Goal: Task Accomplishment & Management: Complete application form

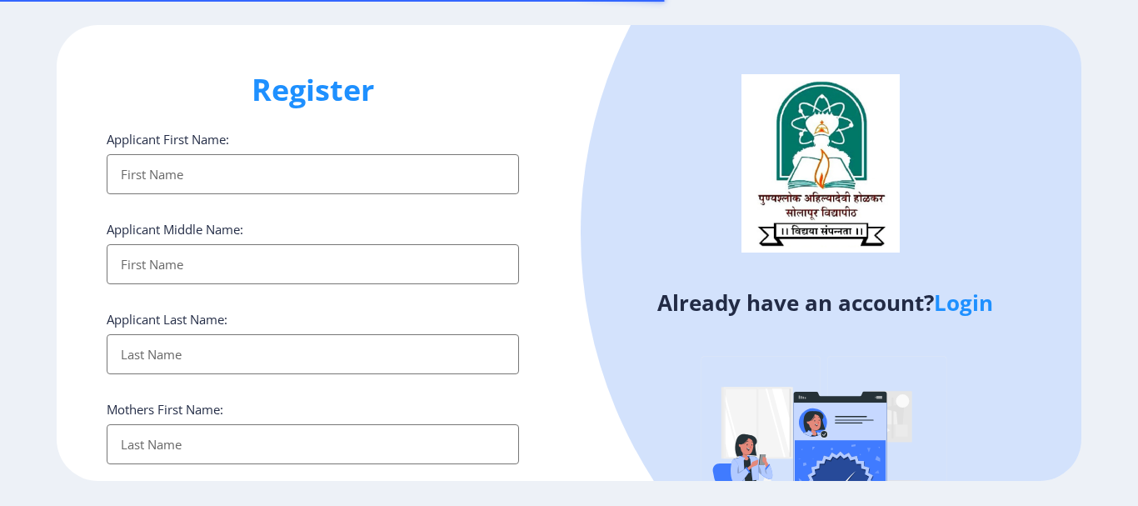
select select
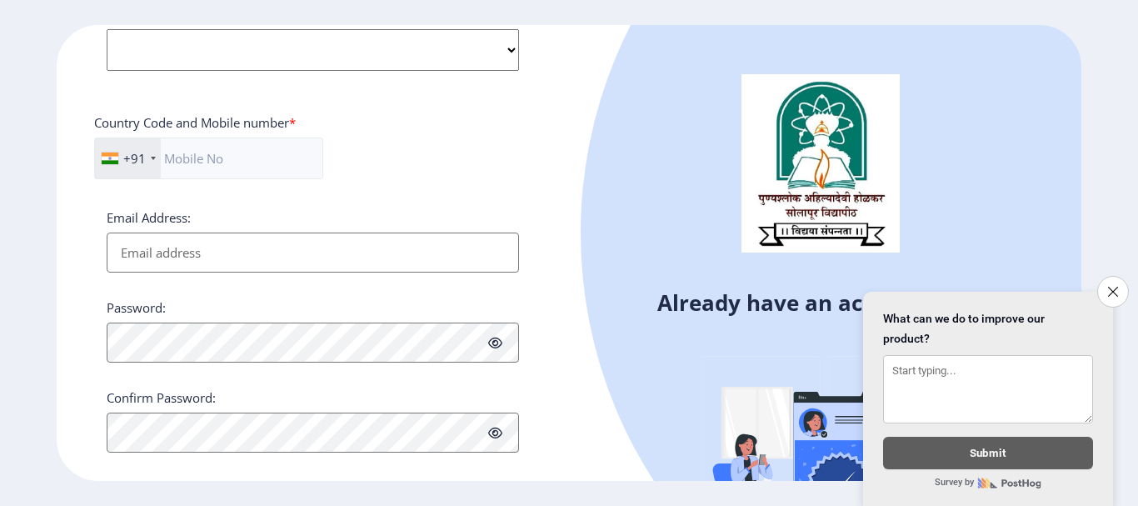
scroll to position [705, 0]
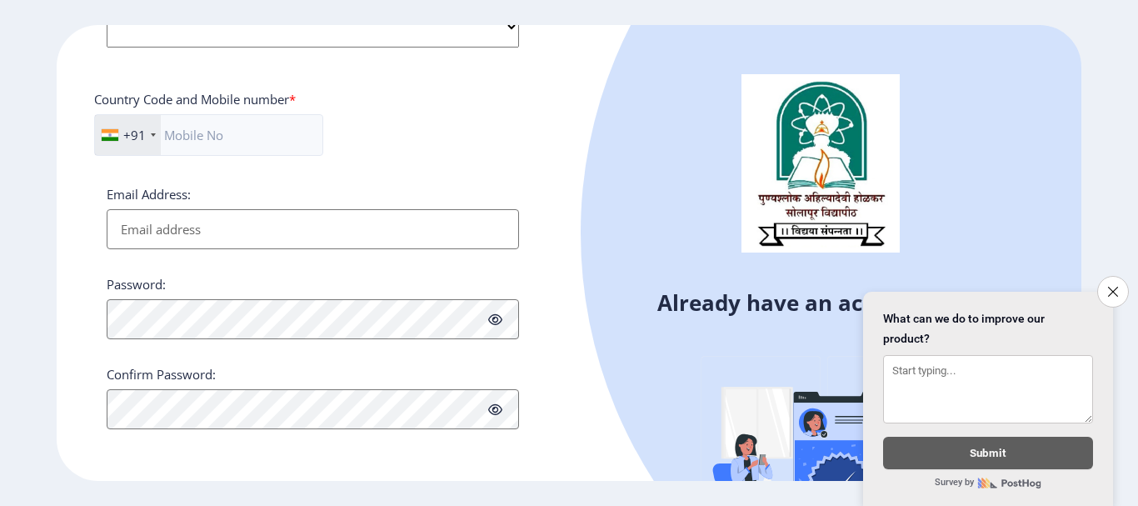
click at [1109, 277] on button "Close survey" at bounding box center [1113, 292] width 32 height 32
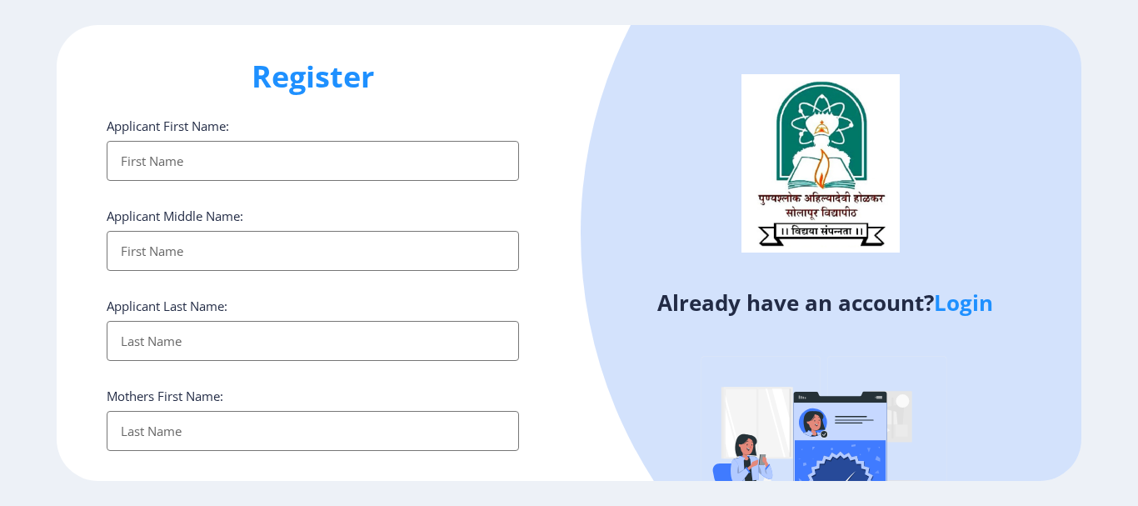
scroll to position [0, 0]
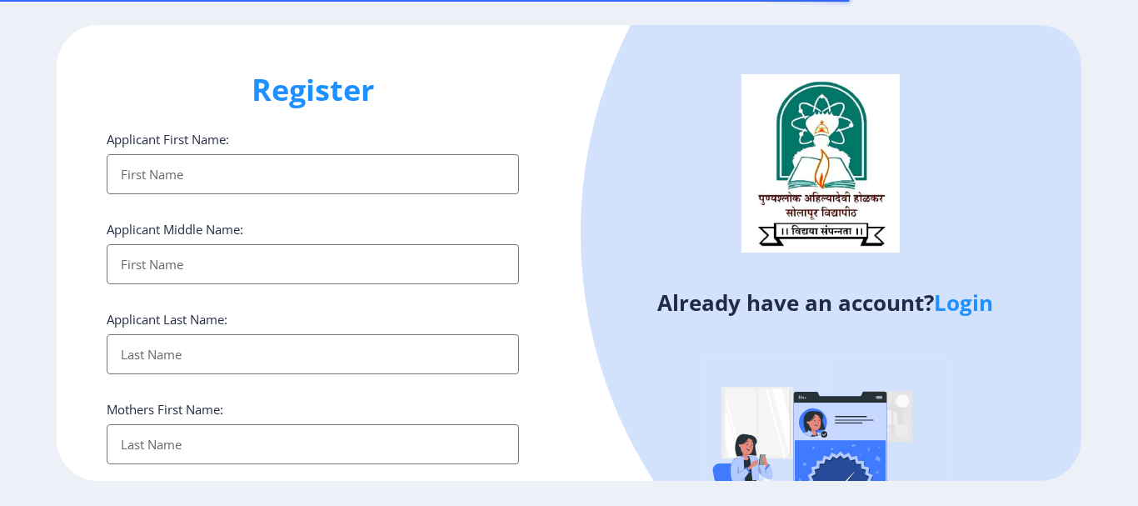
select select
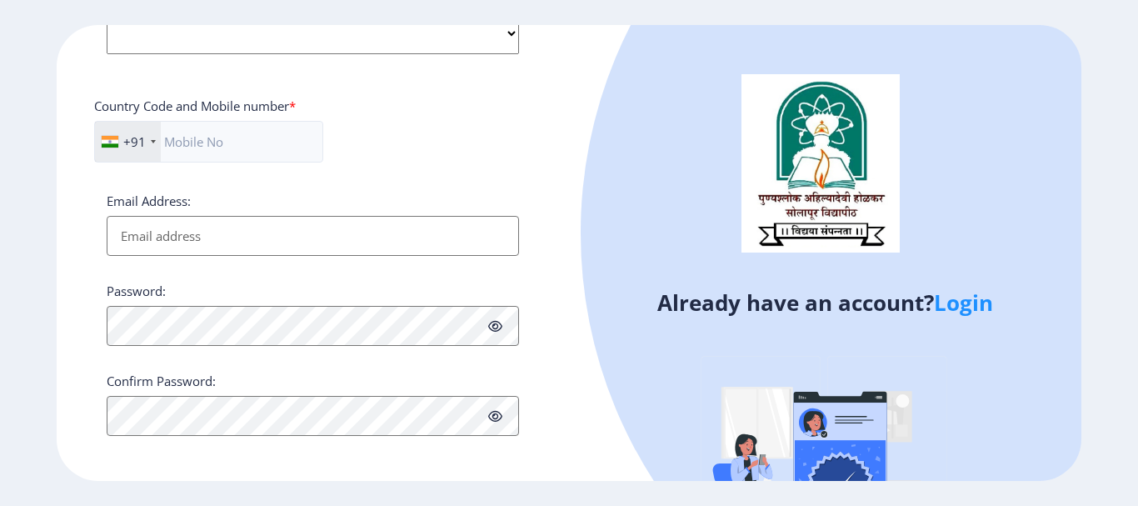
scroll to position [705, 0]
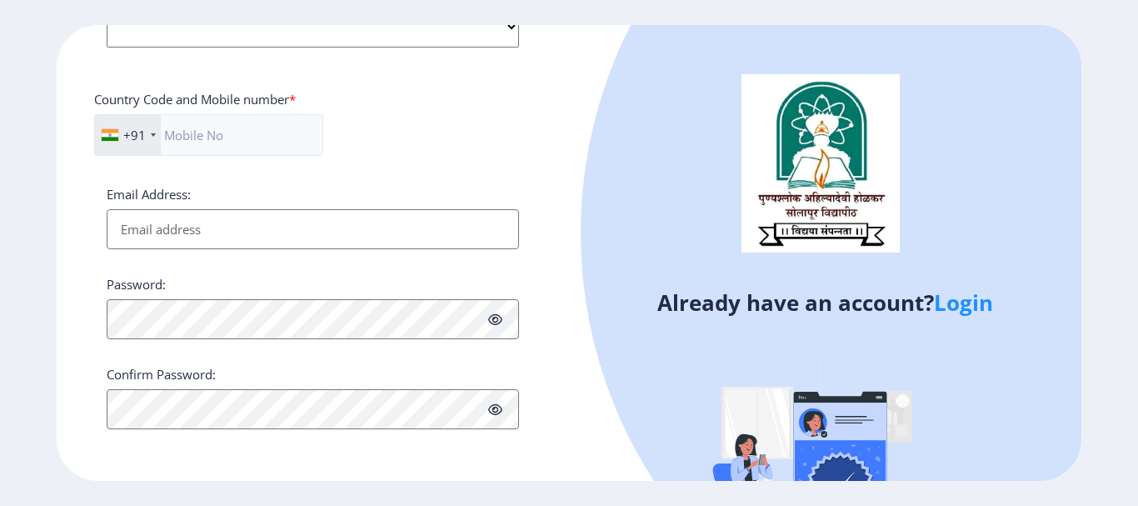
click at [967, 310] on link "Login" at bounding box center [963, 302] width 59 height 30
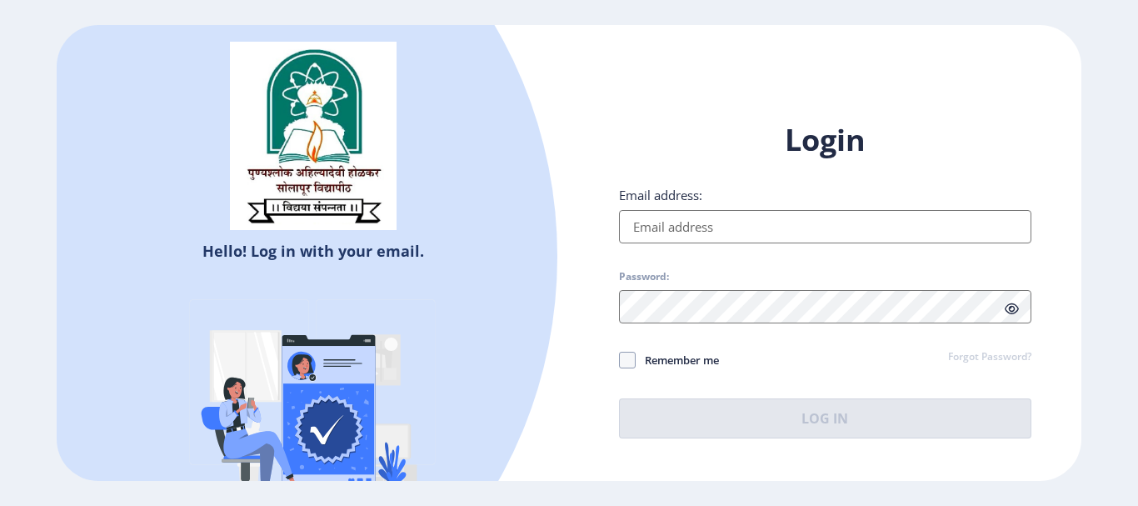
click at [689, 222] on input "Email address:" at bounding box center [825, 226] width 412 height 33
type input "[EMAIL_ADDRESS][DOMAIN_NAME]"
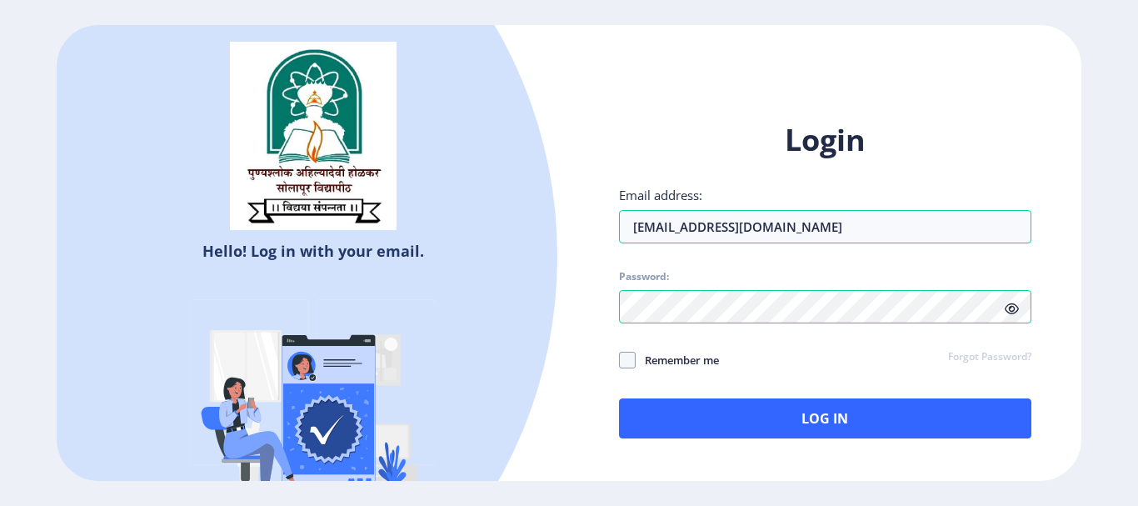
click at [1013, 310] on icon at bounding box center [1012, 308] width 14 height 12
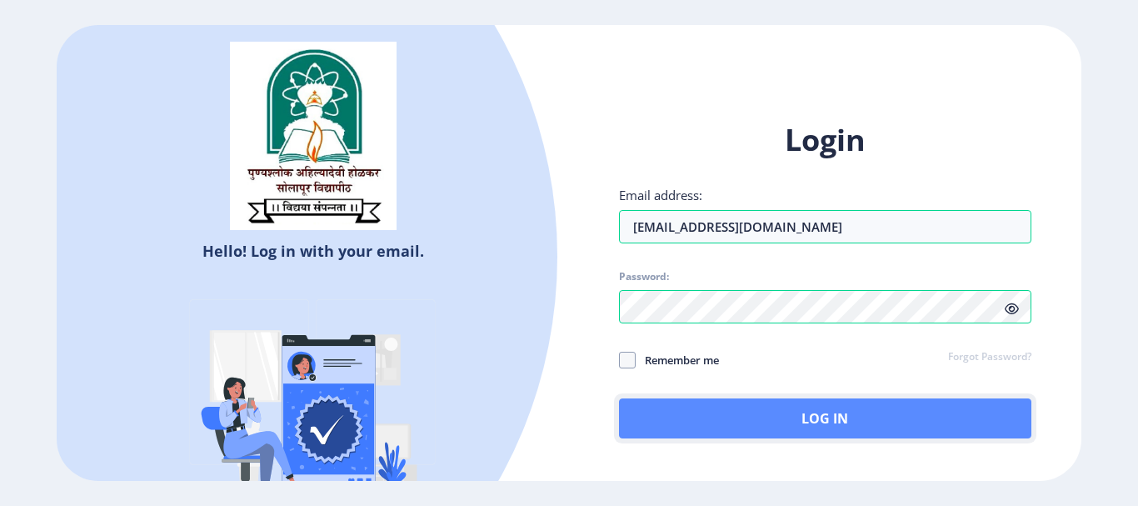
click at [733, 403] on button "Log In" at bounding box center [825, 418] width 412 height 40
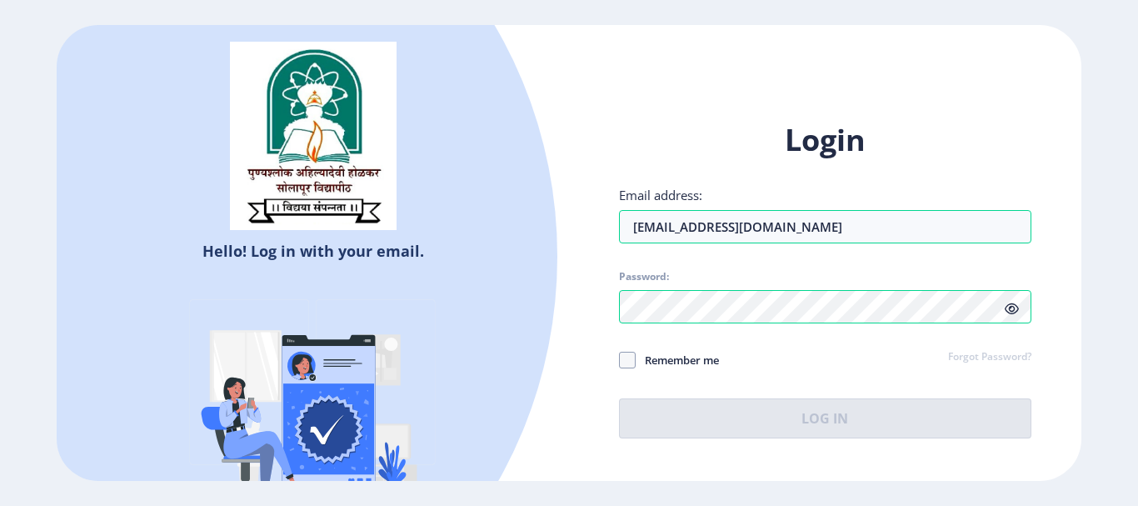
click at [617, 355] on div "Login Email address: [EMAIL_ADDRESS][DOMAIN_NAME] Password: Remember me Forgot …" at bounding box center [825, 292] width 512 height 395
click at [626, 361] on span at bounding box center [627, 360] width 17 height 17
click at [620, 360] on input "Remember me" at bounding box center [619, 359] width 1 height 1
checkbox input "true"
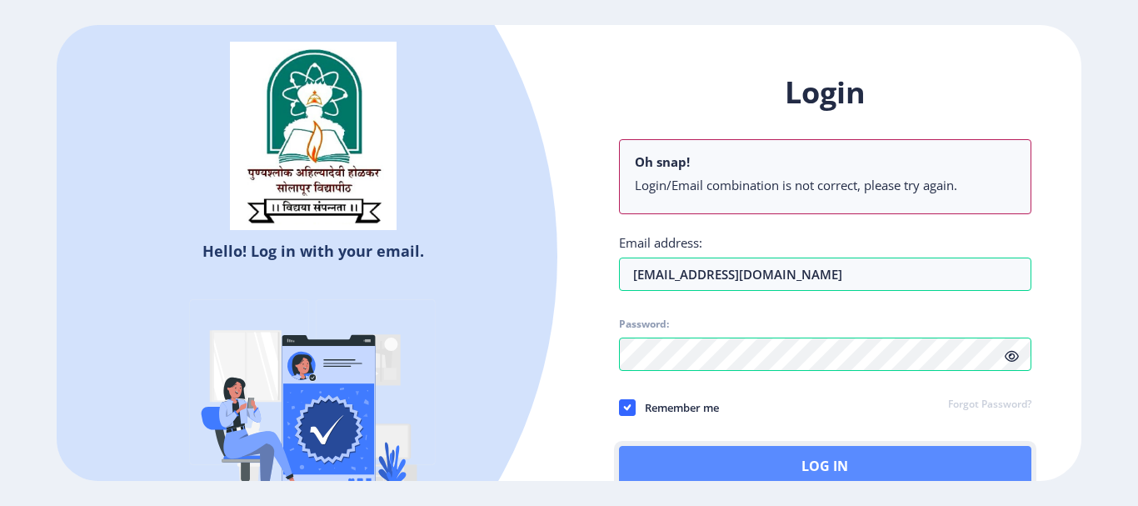
click at [811, 462] on button "Log In" at bounding box center [825, 466] width 412 height 40
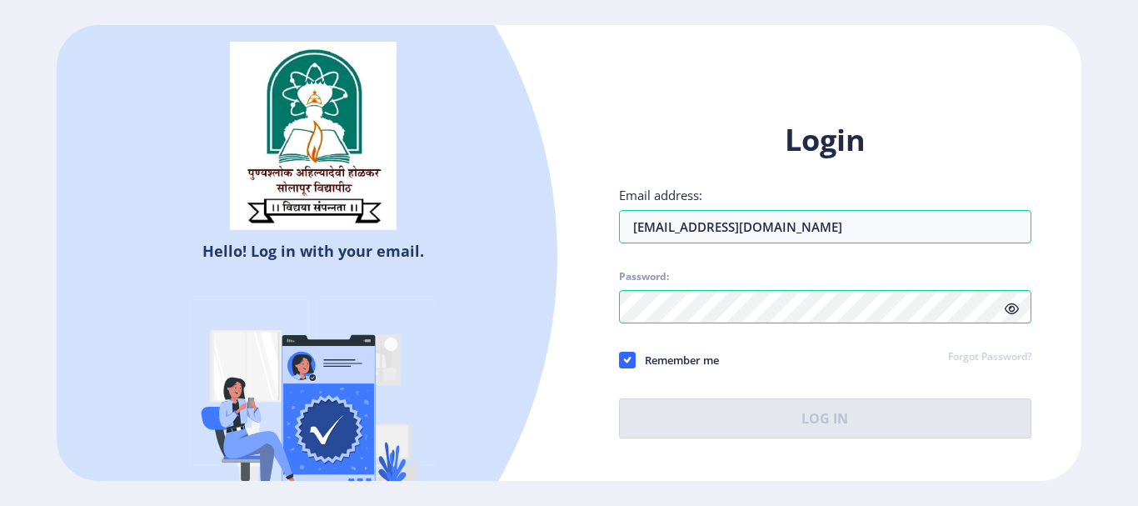
select select
